Goal: Find specific page/section

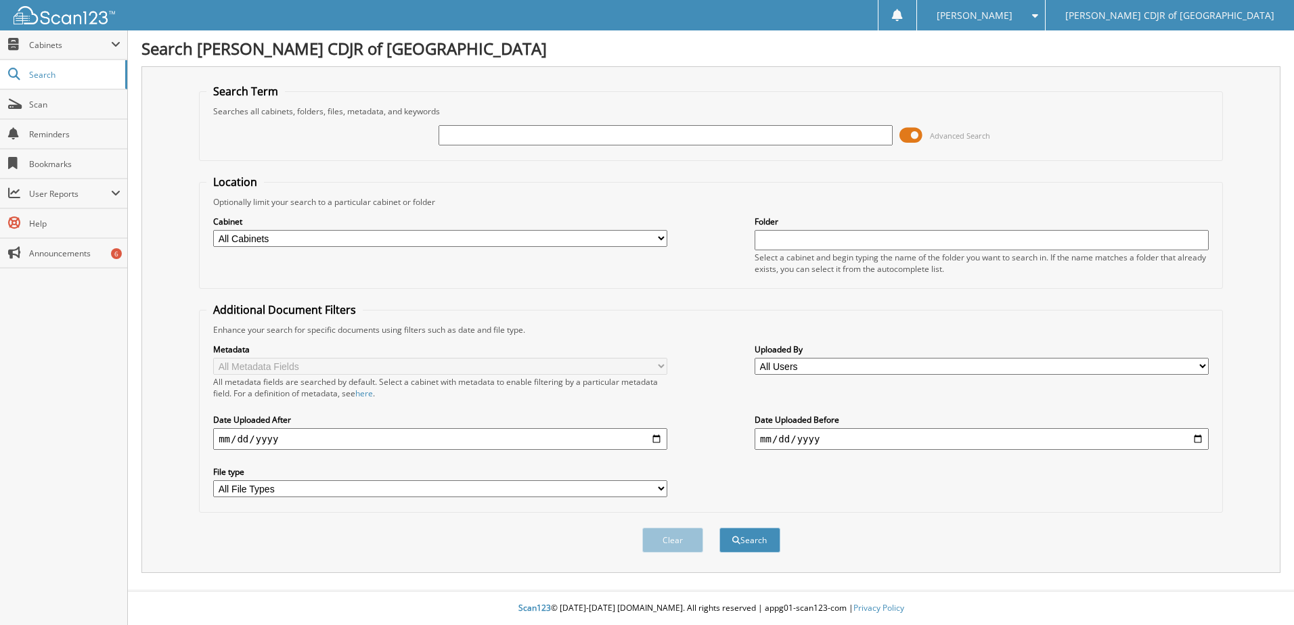
click at [538, 140] on input "text" at bounding box center [666, 135] width 454 height 20
click at [600, 138] on input "541835" at bounding box center [666, 135] width 454 height 20
type input "541835"
click at [719, 528] on button "Search" at bounding box center [749, 540] width 61 height 25
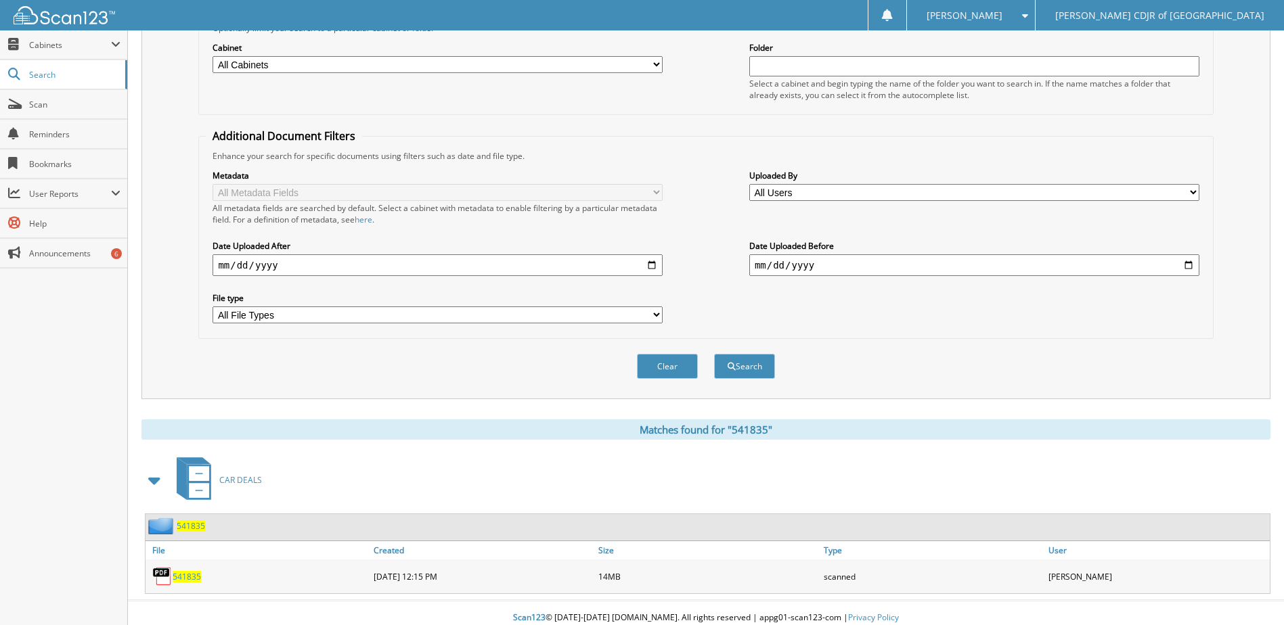
scroll to position [184, 0]
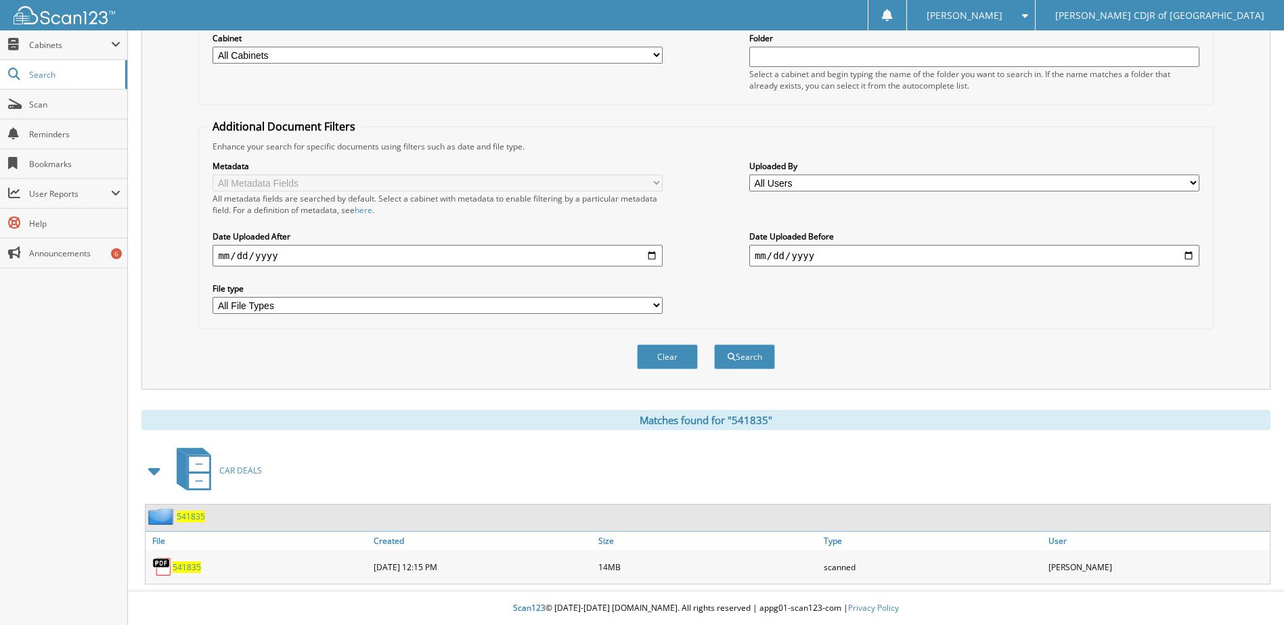
click at [186, 568] on span "541835" at bounding box center [187, 568] width 28 height 12
click at [194, 565] on span "541835" at bounding box center [187, 568] width 28 height 12
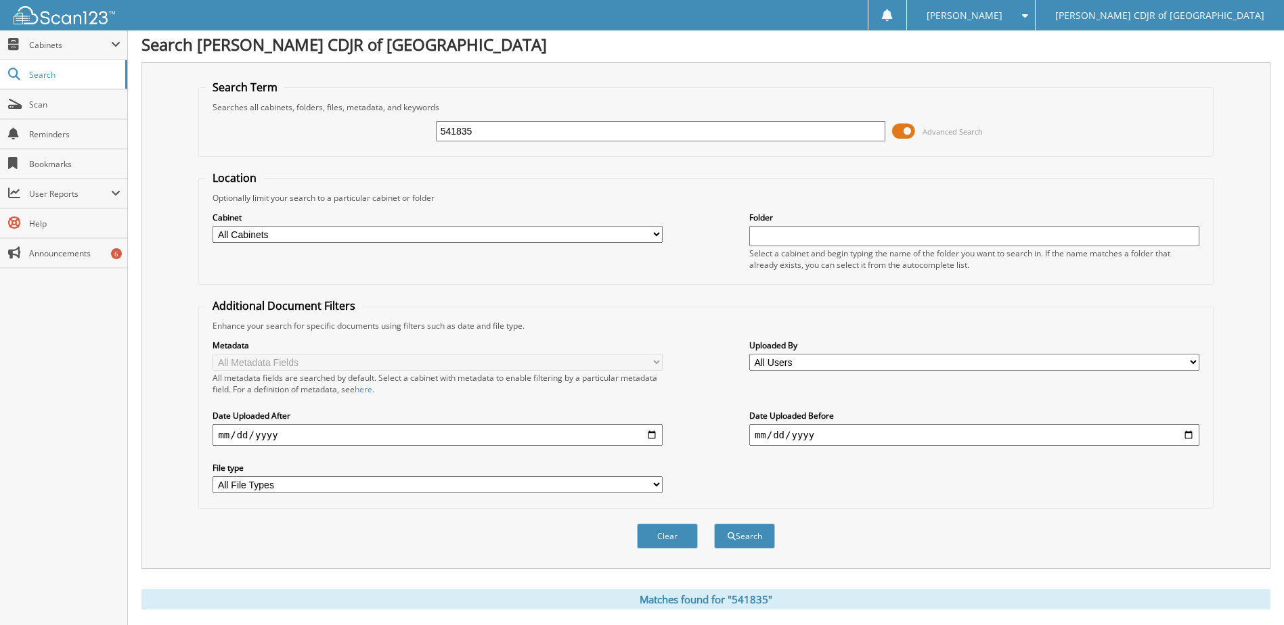
scroll to position [0, 0]
